Goal: Task Accomplishment & Management: Use online tool/utility

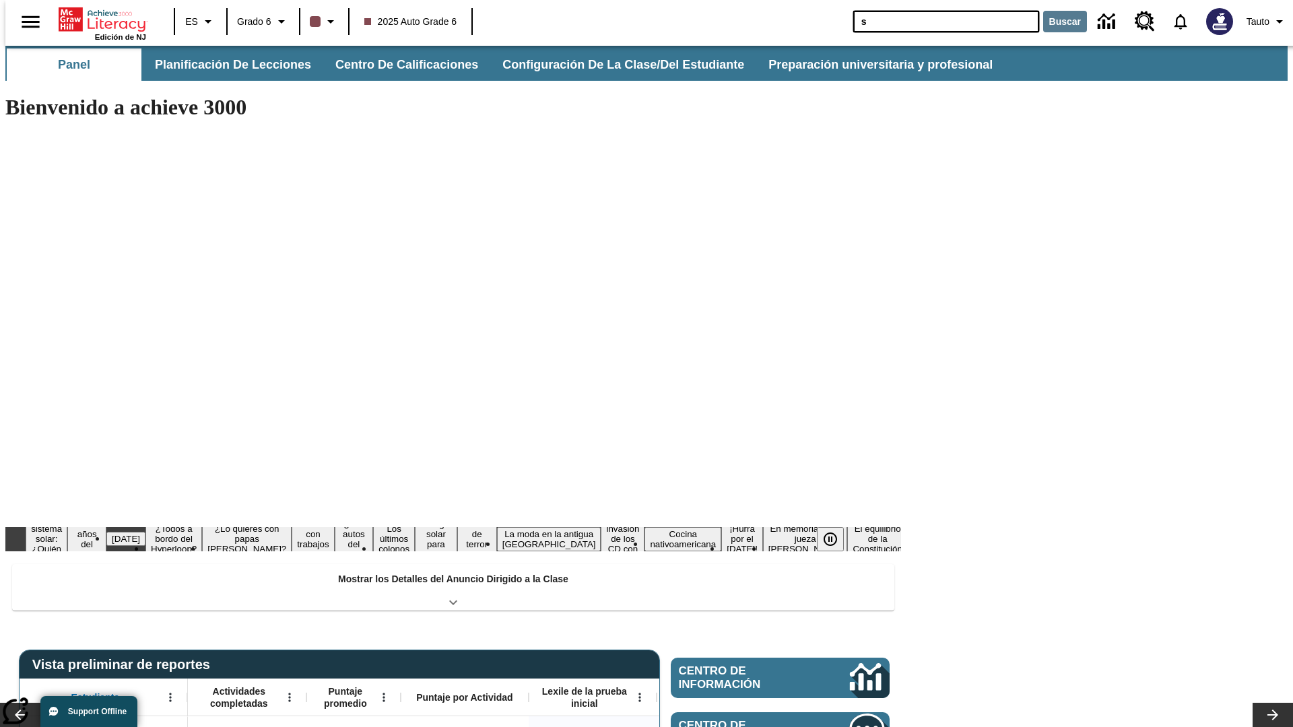
type input "s"
click at [1057, 22] on button "Buscar" at bounding box center [1065, 22] width 44 height 22
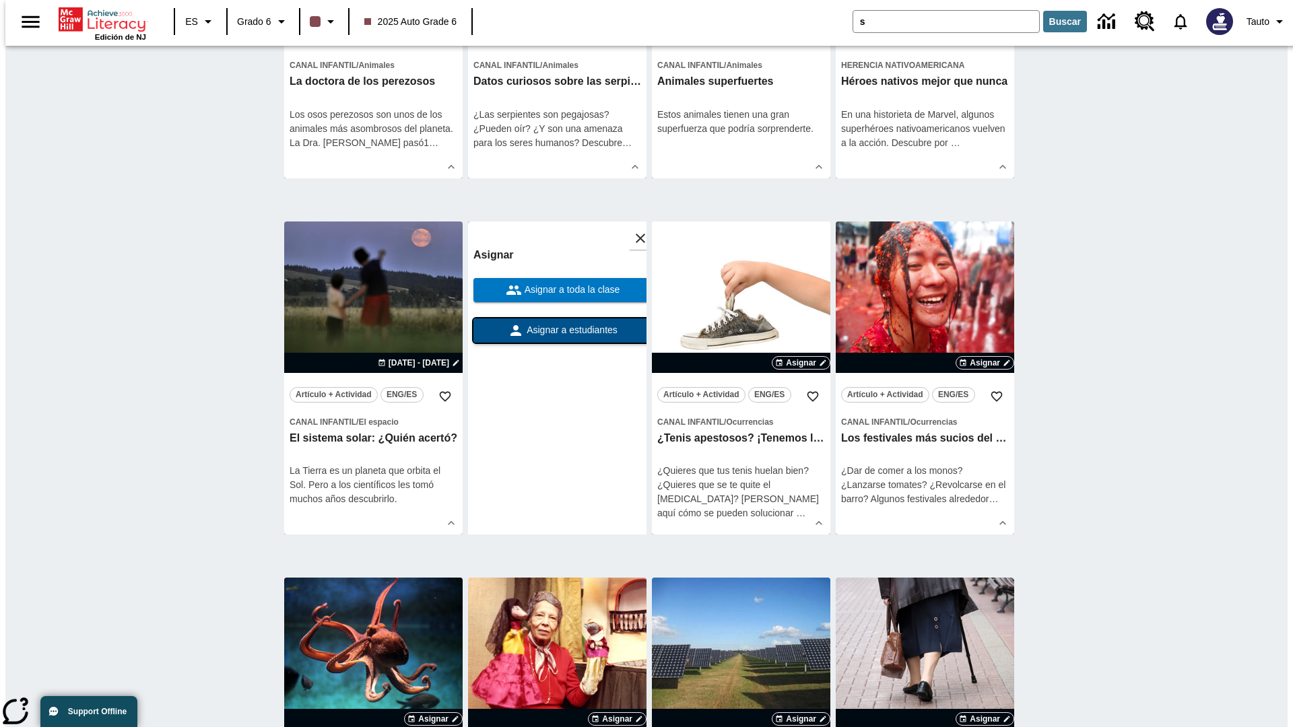
click at [557, 331] on span "Asignar a estudiantes" at bounding box center [571, 330] width 94 height 14
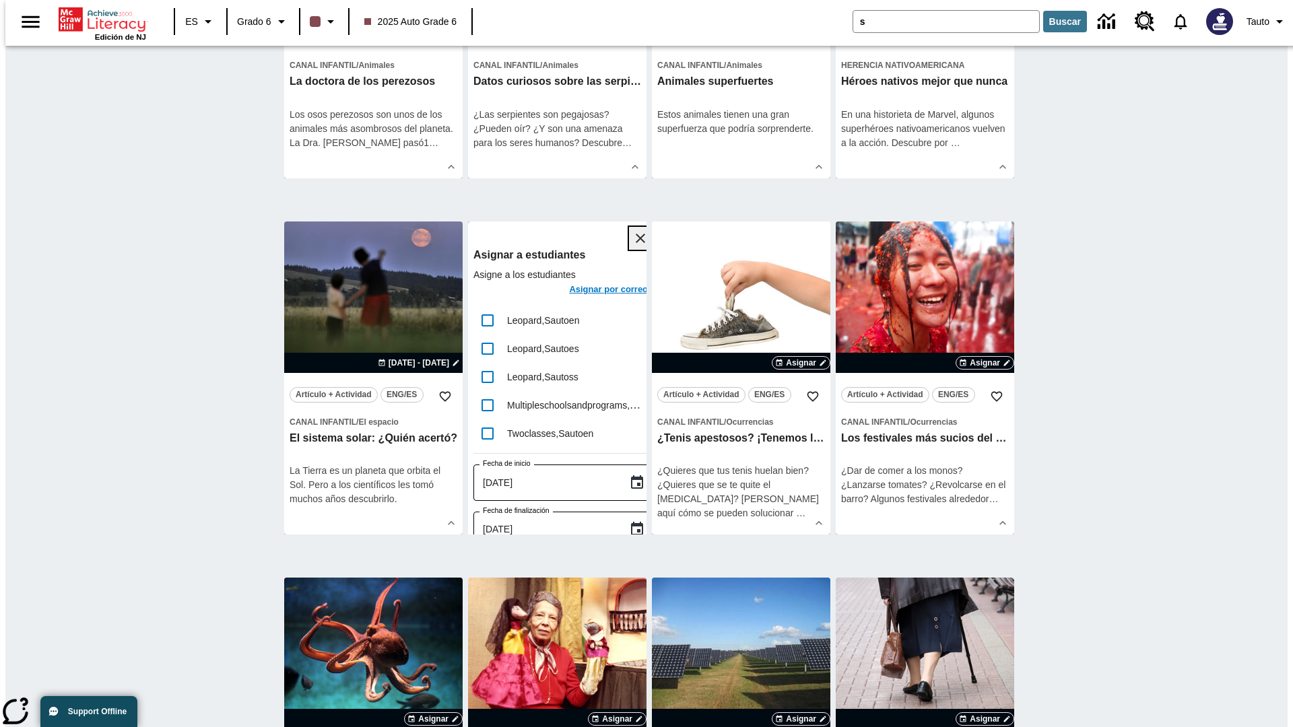
click at [636, 239] on icon "Cerrar" at bounding box center [640, 238] width 9 height 9
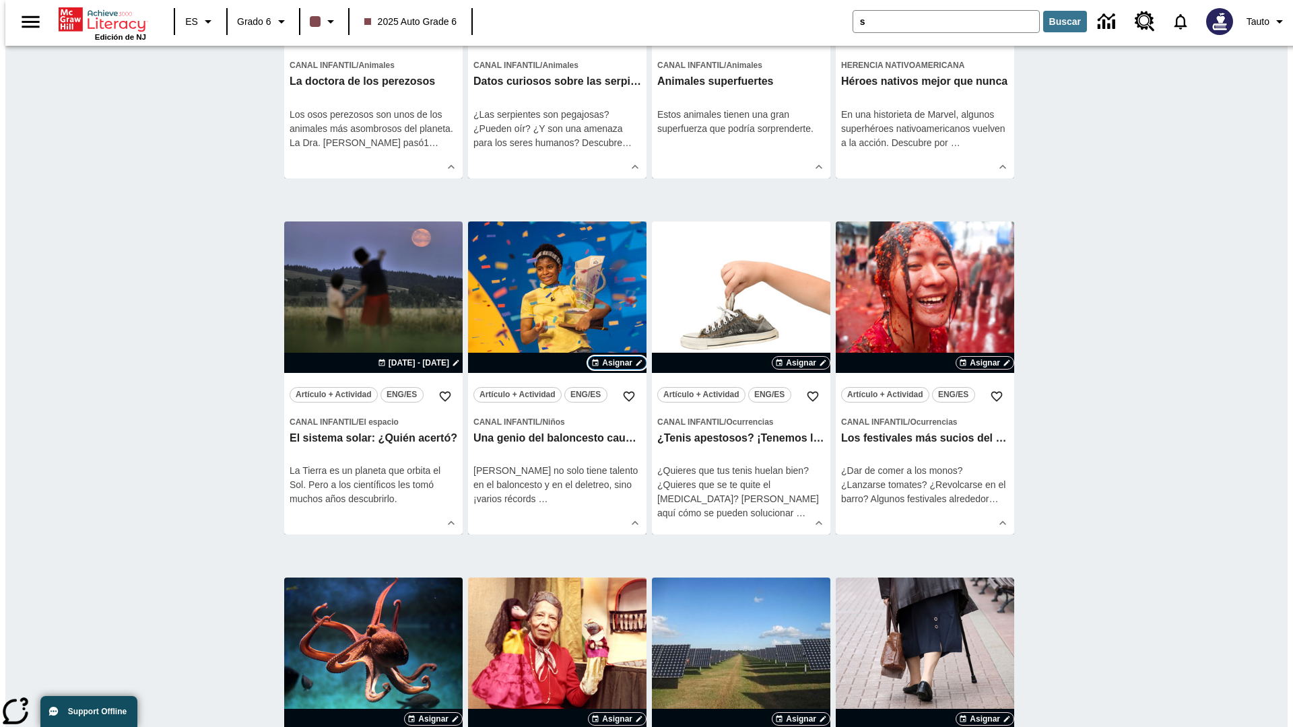
click at [617, 369] on span "Asignar" at bounding box center [617, 363] width 30 height 12
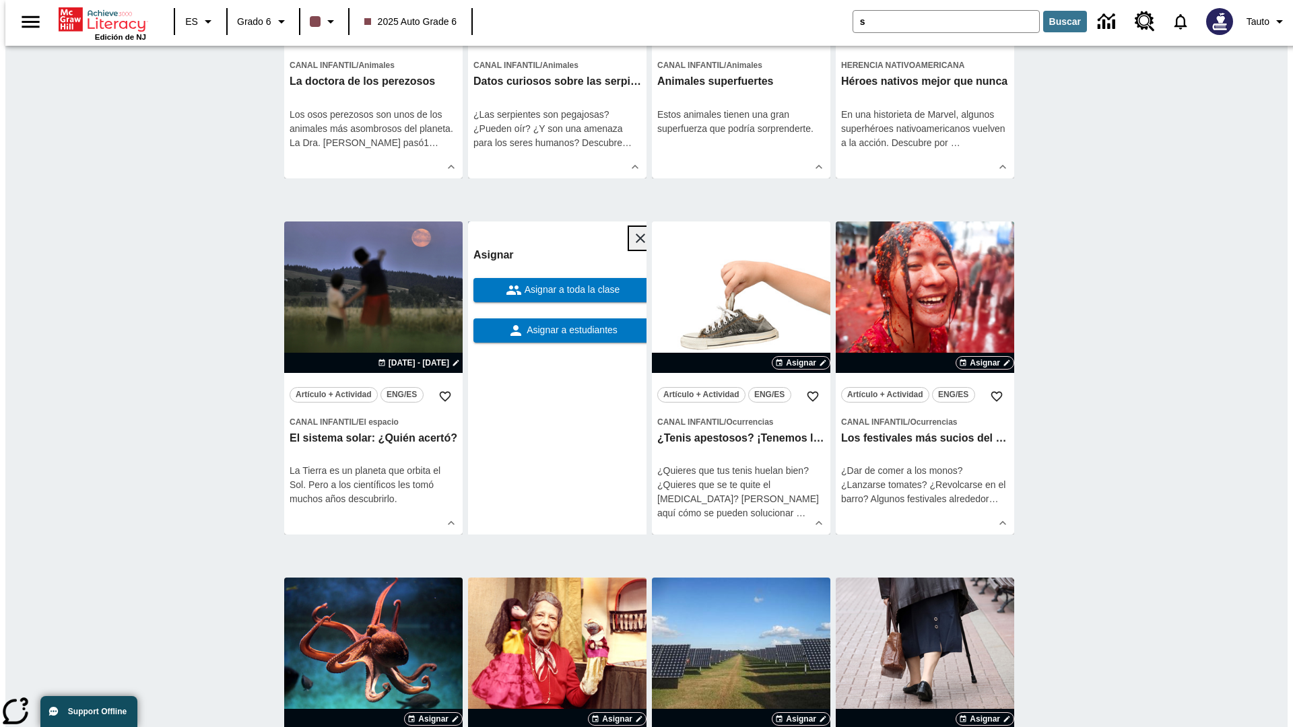
scroll to position [249, 0]
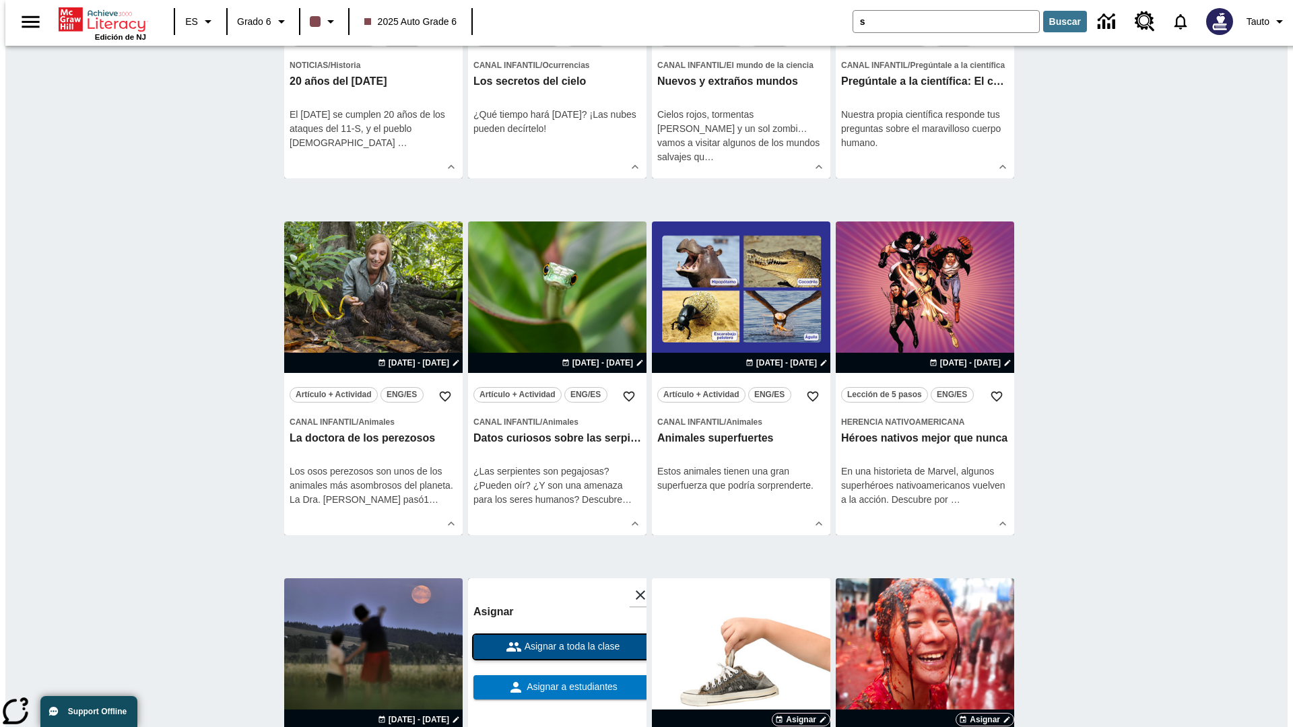
click at [557, 648] on span "Asignar a toda la clase" at bounding box center [571, 647] width 98 height 14
